Goal: Information Seeking & Learning: Find specific fact

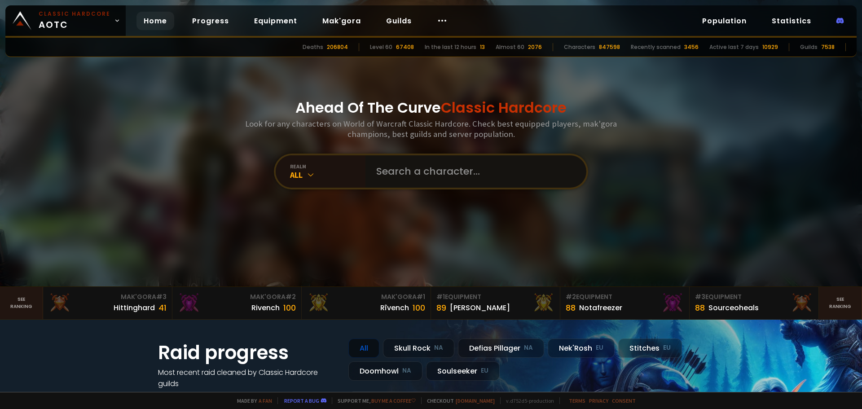
click at [433, 166] on input "text" at bounding box center [473, 171] width 205 height 32
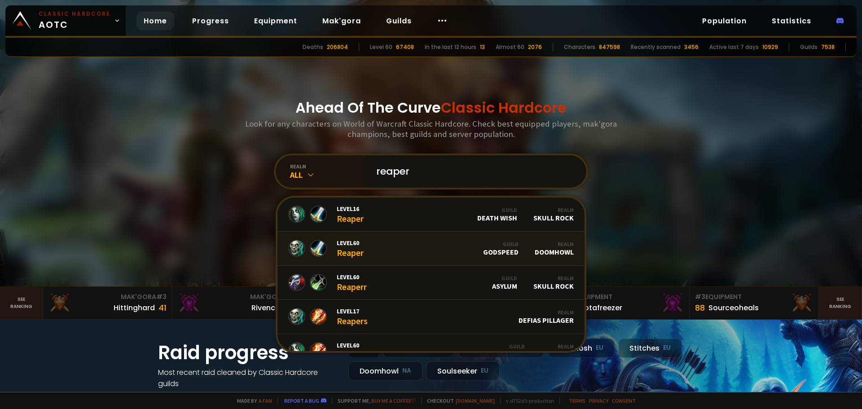
type input "reaper"
click at [367, 258] on link "Level 60 Reaper Guild godspeed Realm Doomhowl" at bounding box center [430, 249] width 307 height 34
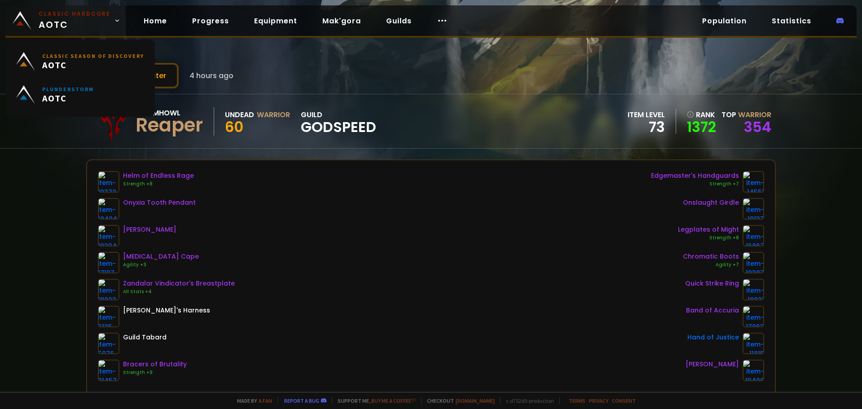
click at [78, 22] on span "Classic Hardcore AOTC" at bounding box center [75, 21] width 72 height 22
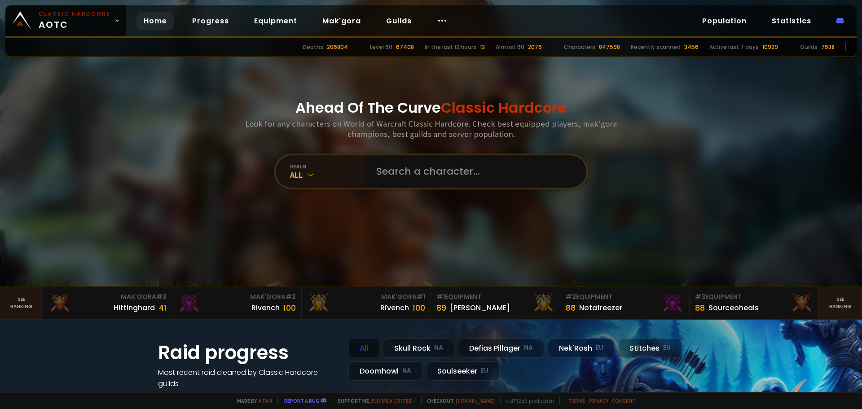
click at [450, 202] on div "Ahead Of The Curve Classic Hardcore Look for any characters on World of Warcraf…" at bounding box center [431, 143] width 541 height 286
click at [444, 175] on input "text" at bounding box center [473, 171] width 205 height 32
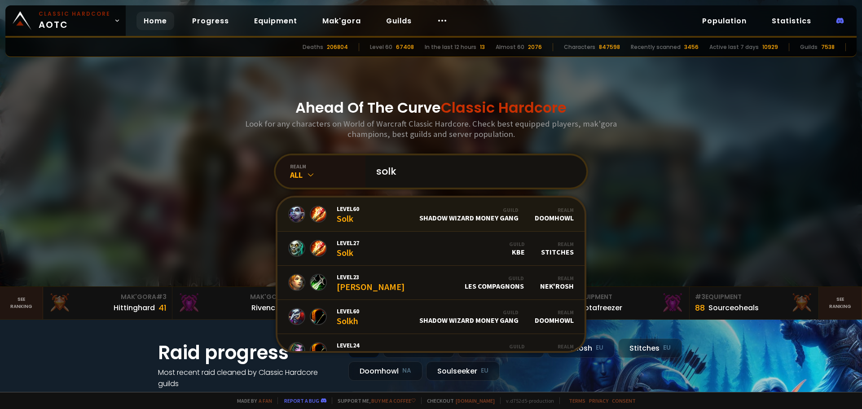
type input "solk"
click at [431, 219] on div "Guild Shadow Wizard Money Gang" at bounding box center [468, 214] width 99 height 16
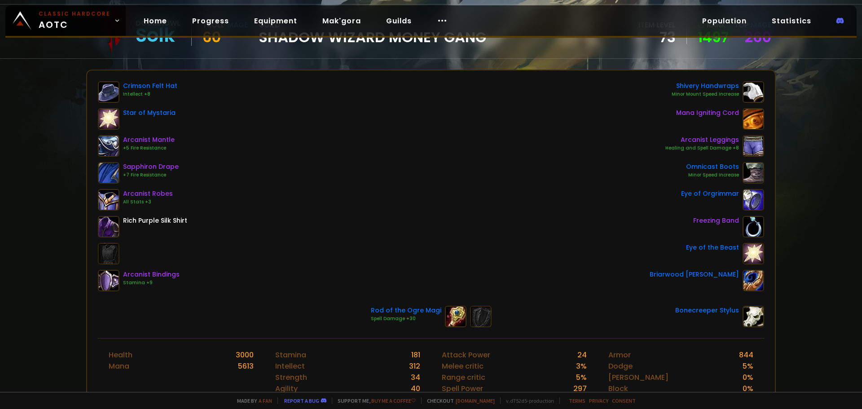
scroll to position [45, 0]
